Goal: Navigation & Orientation: Find specific page/section

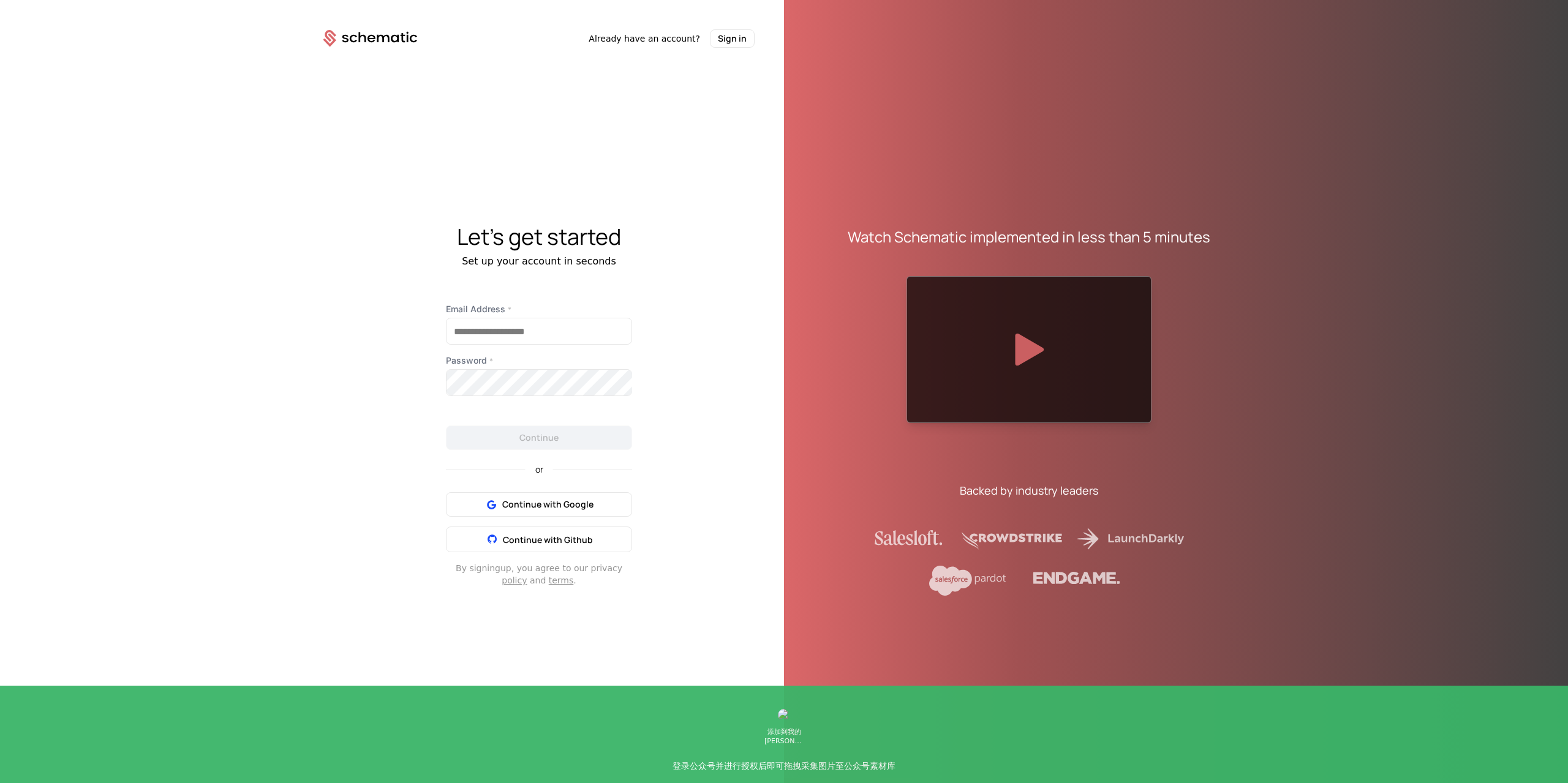
click at [1029, 335] on icon at bounding box center [1029, 349] width 29 height 32
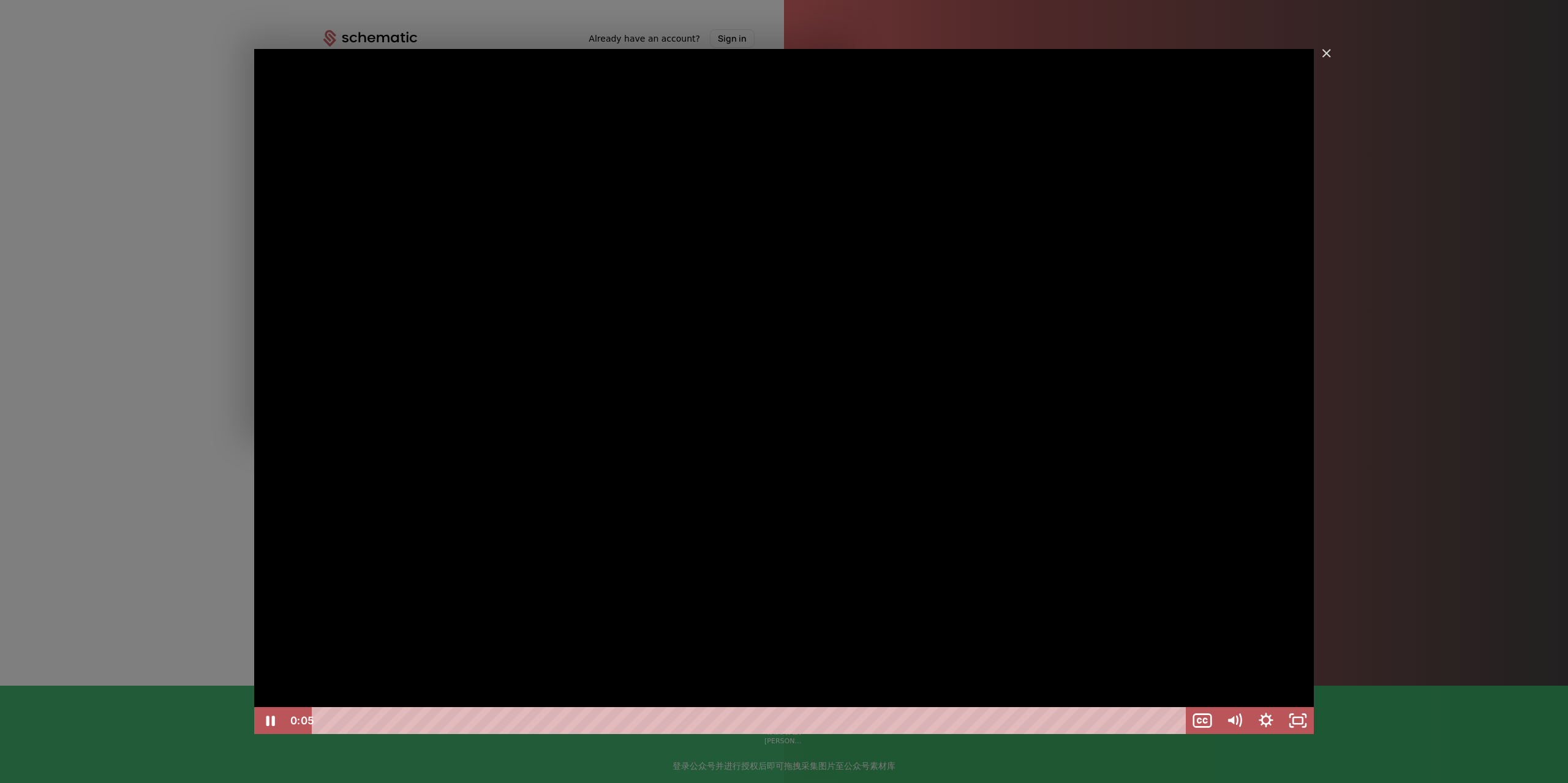
click at [1306, 61] on div "GA Dev Walkthrough take 2" at bounding box center [784, 392] width 1060 height 685
click at [1272, 160] on div "GA Dev Walkthrough take 2" at bounding box center [784, 392] width 1060 height 685
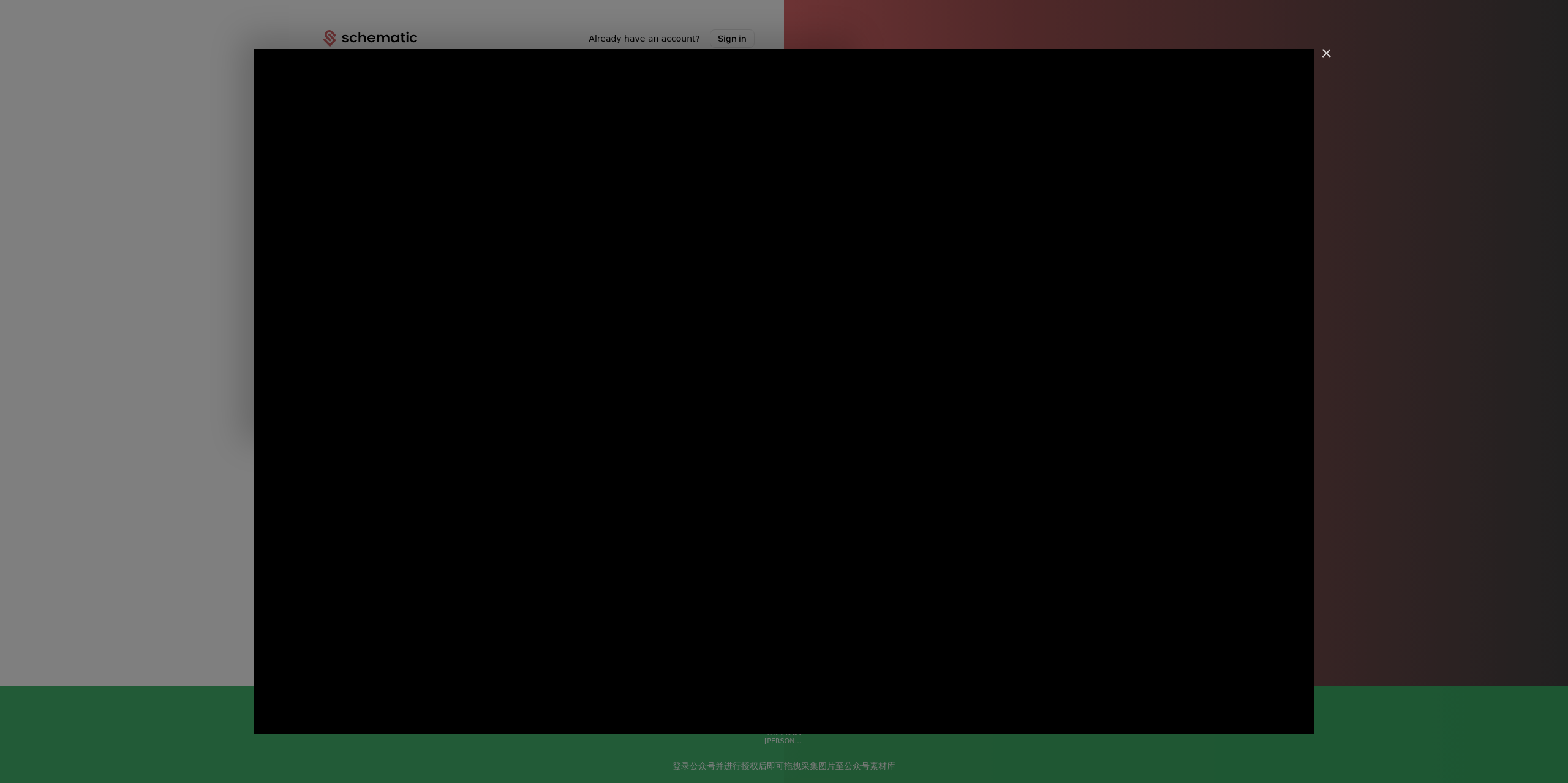
click at [1326, 49] on img "Close" at bounding box center [1321, 59] width 21 height 21
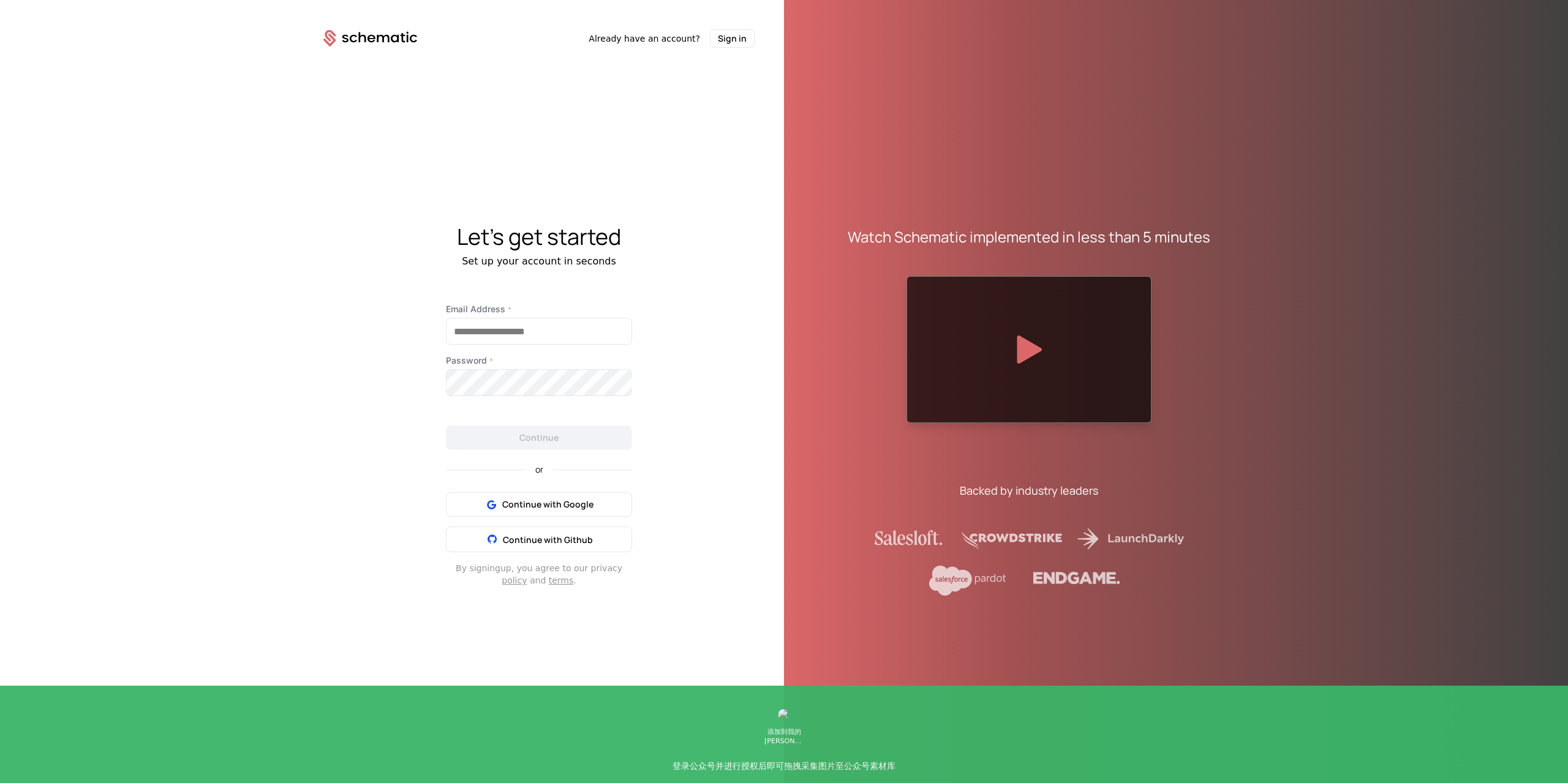
click at [1015, 347] on div at bounding box center [1029, 349] width 245 height 147
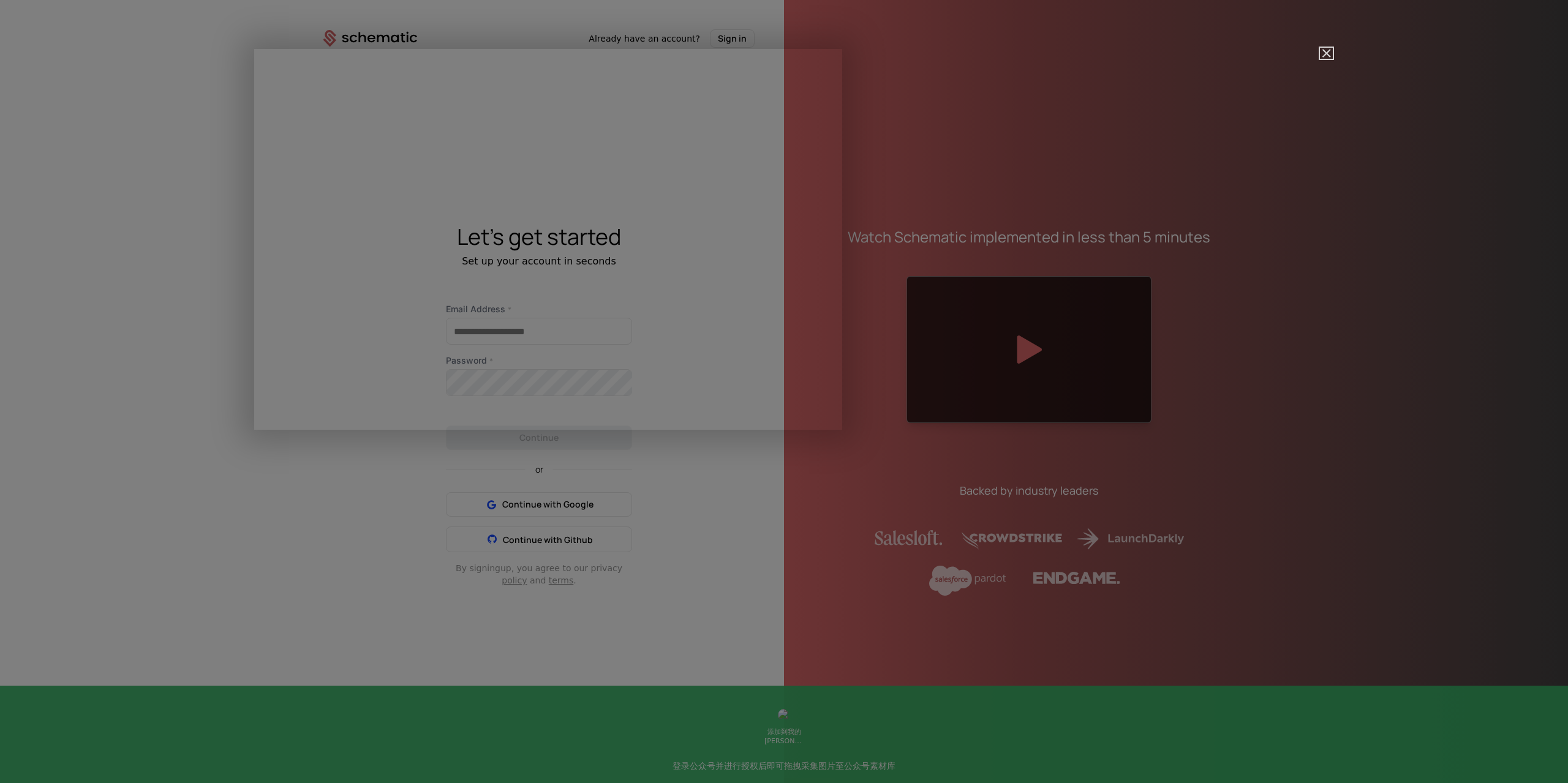
click at [1321, 54] on img "Close" at bounding box center [1321, 59] width 21 height 21
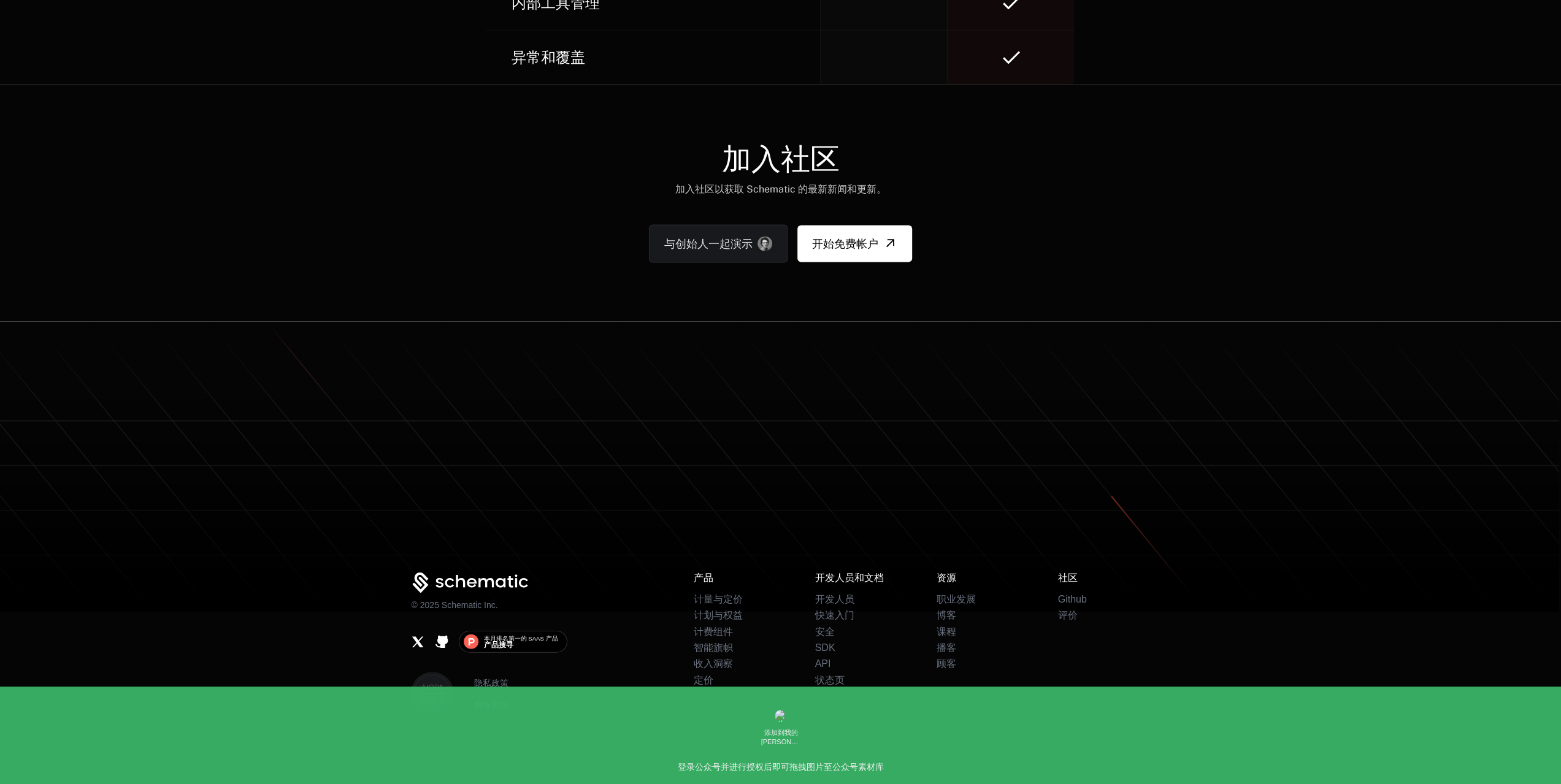
scroll to position [7194, 0]
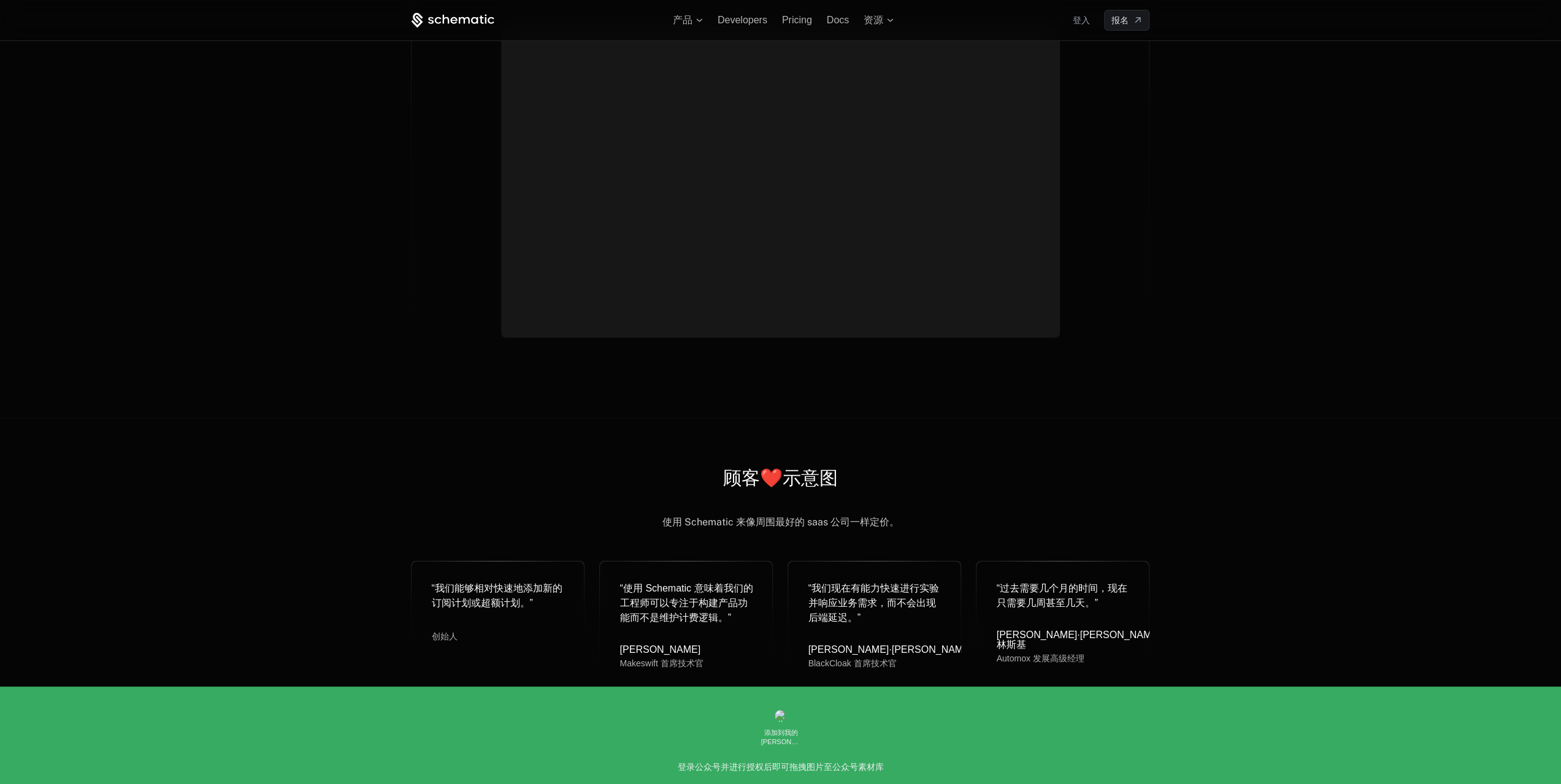
scroll to position [4128, 0]
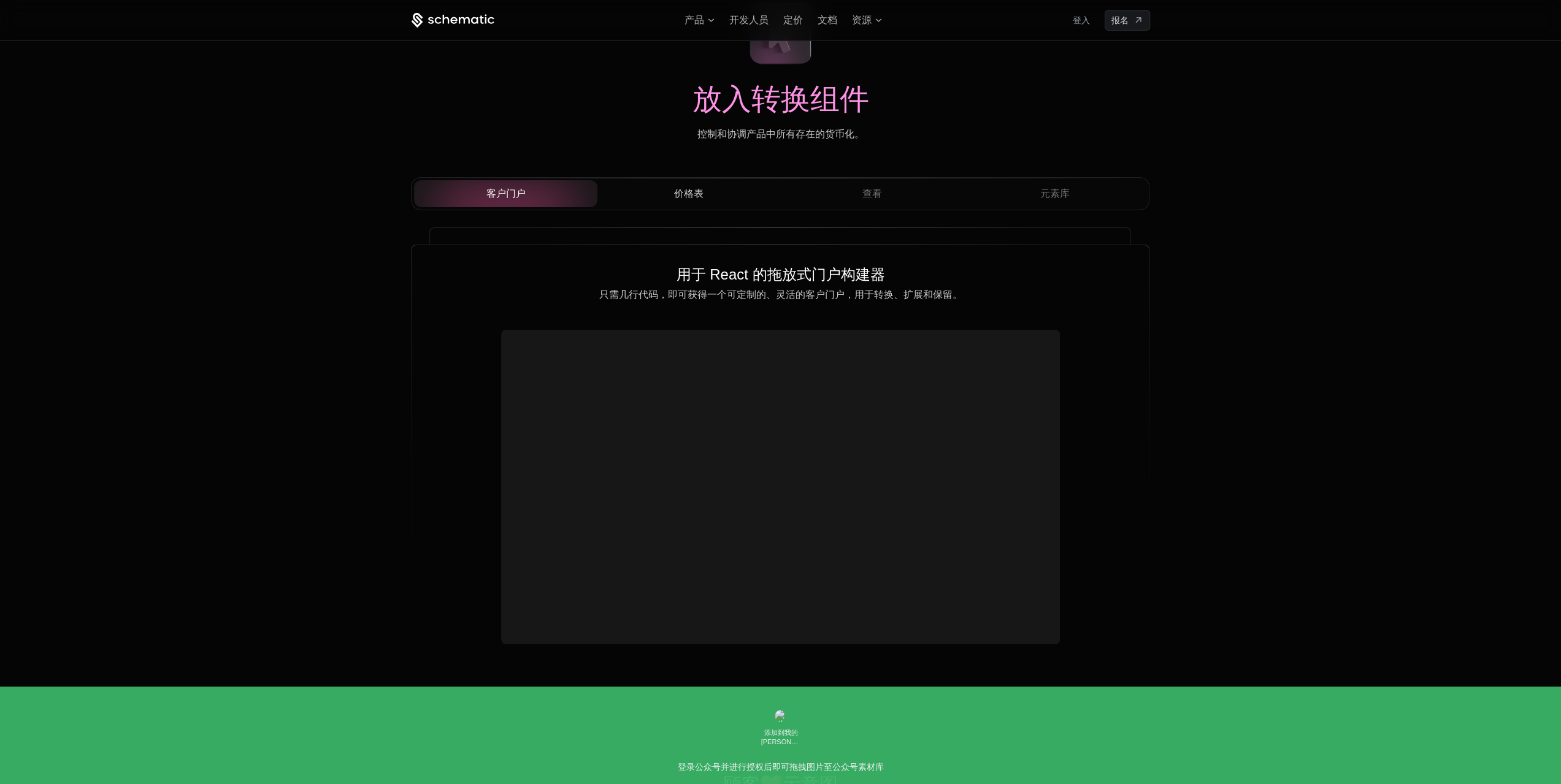
click at [687, 191] on font "价格表" at bounding box center [688, 193] width 30 height 11
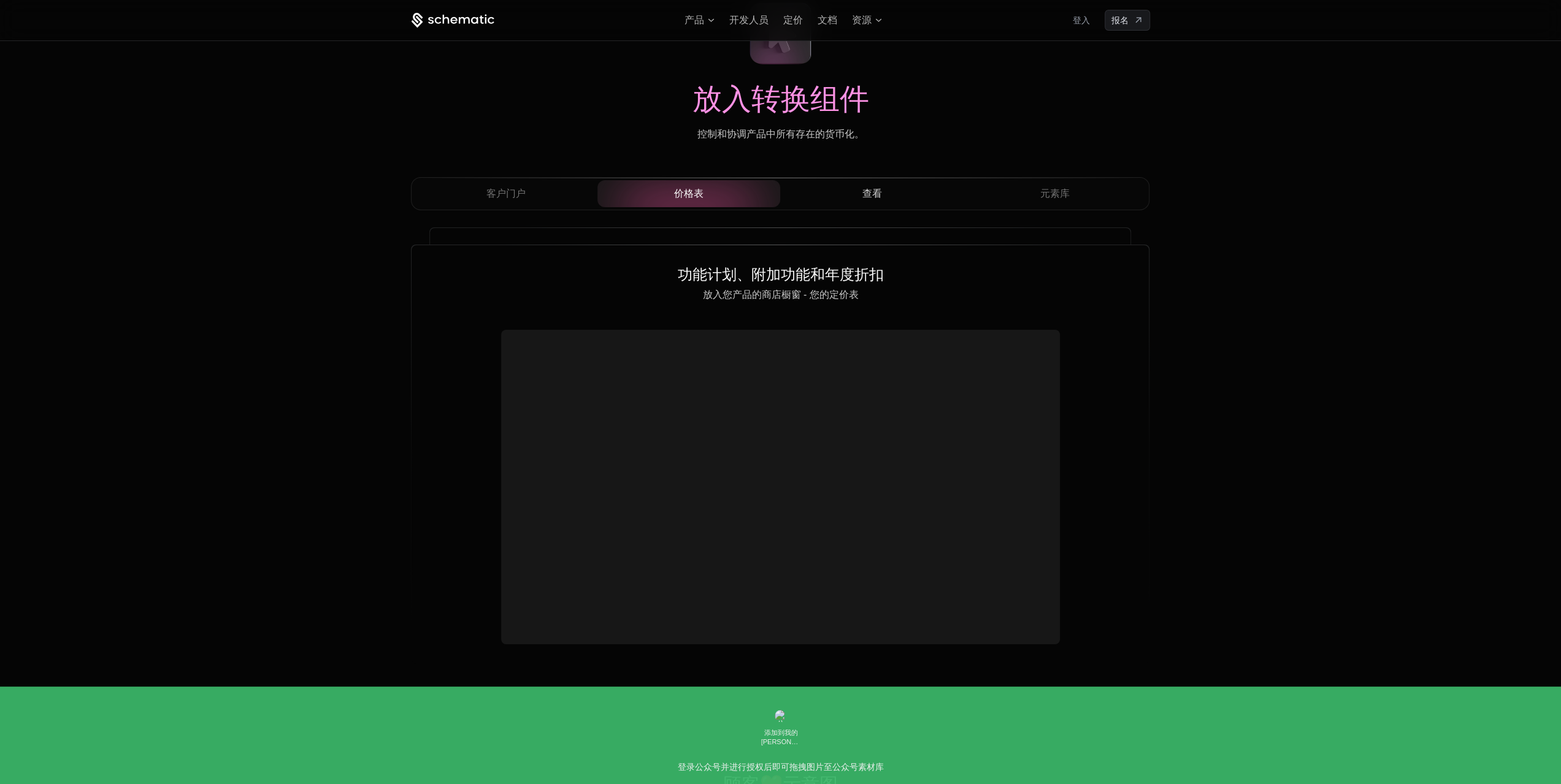
click at [897, 188] on div "查看" at bounding box center [871, 193] width 164 height 15
click at [1089, 181] on button "元素库" at bounding box center [1055, 194] width 183 height 27
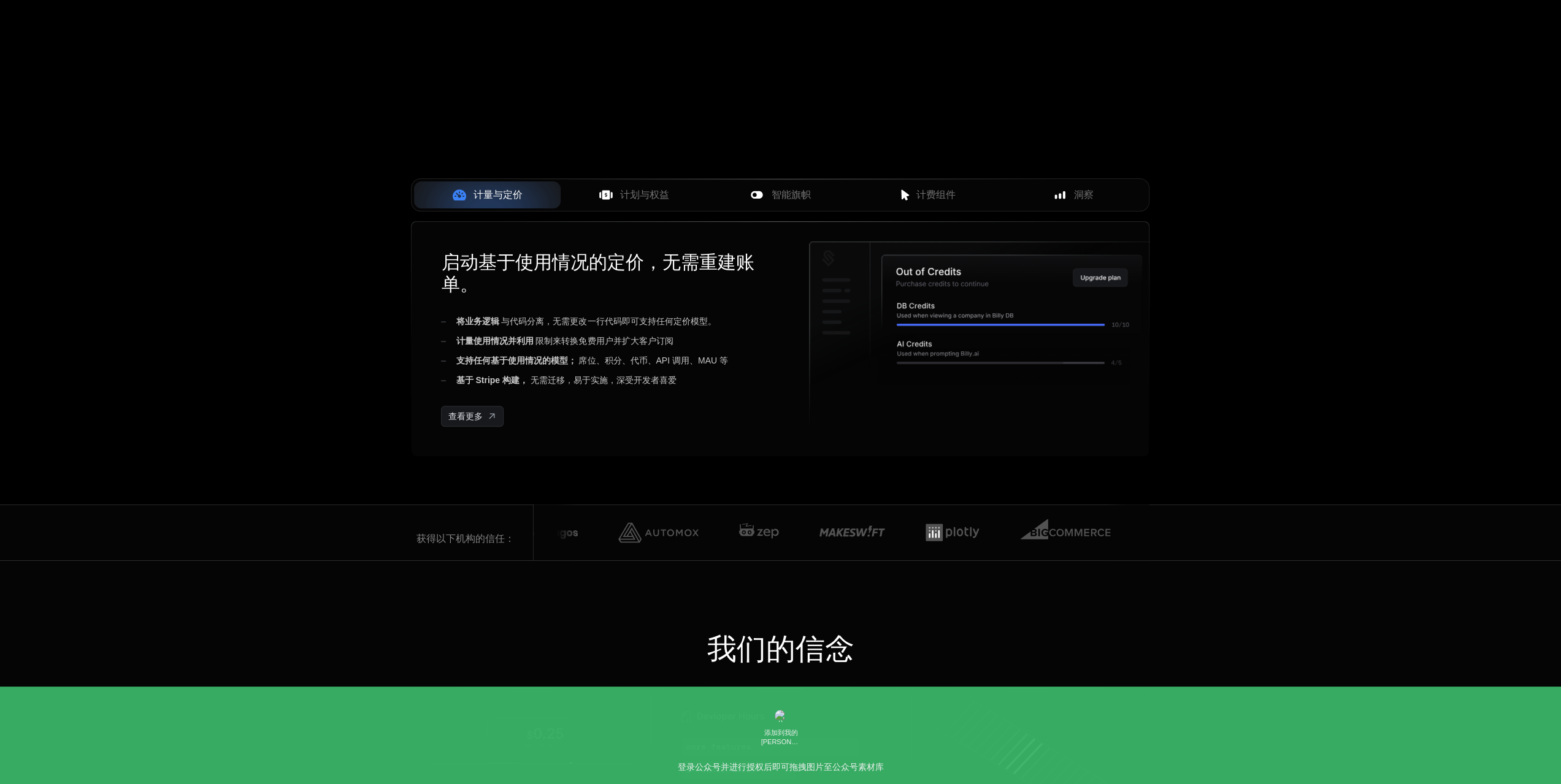
scroll to position [0, 0]
